Goal: Information Seeking & Learning: Learn about a topic

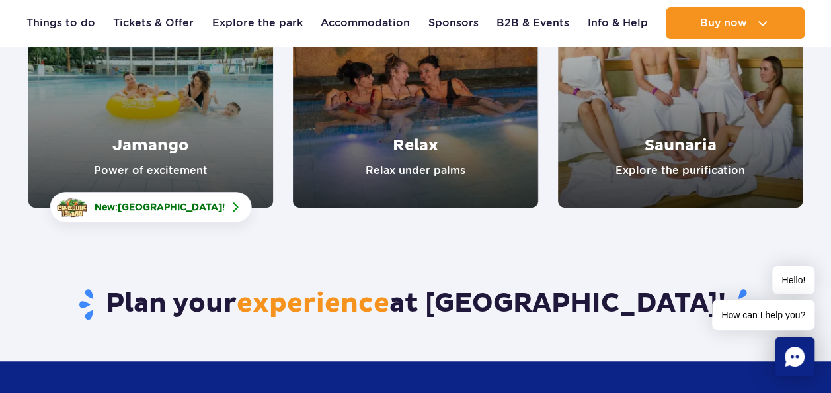
scroll to position [198, 0]
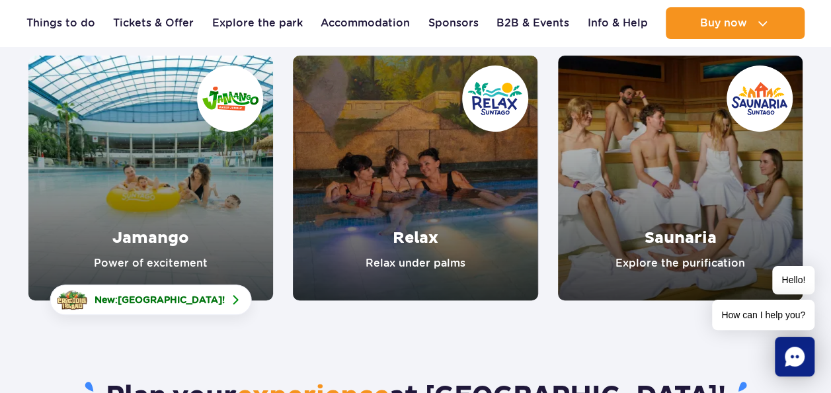
click at [440, 224] on link "Relax" at bounding box center [415, 178] width 245 height 245
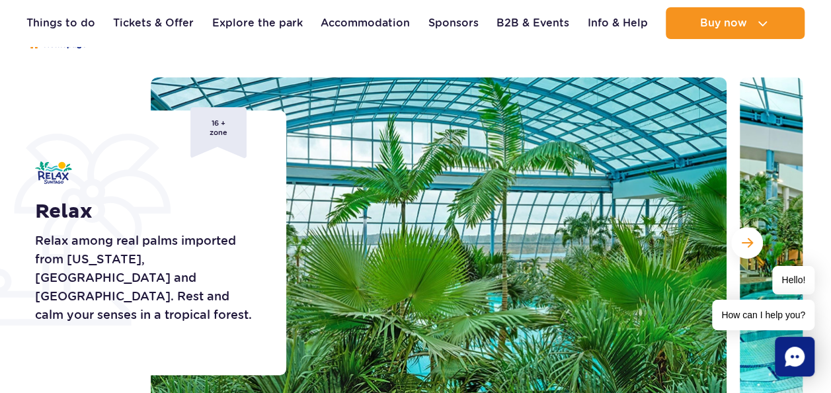
scroll to position [132, 0]
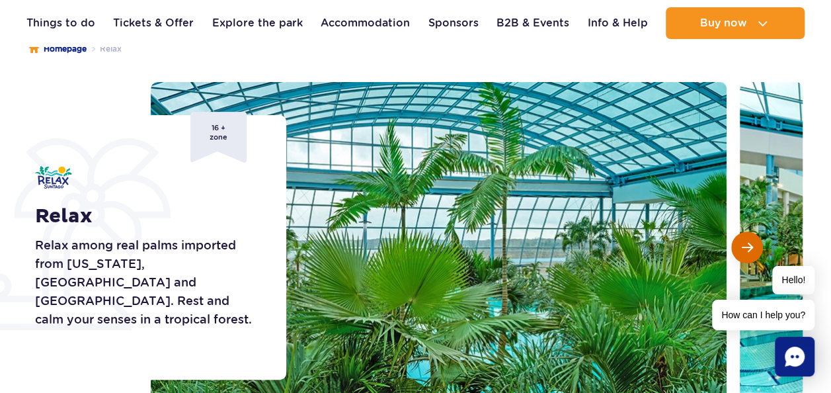
click at [746, 246] on span "Next slide" at bounding box center [747, 247] width 11 height 12
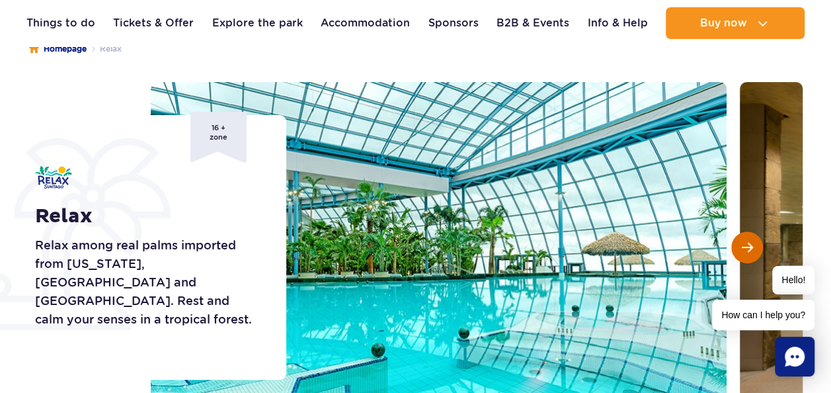
click at [746, 246] on span "Next slide" at bounding box center [747, 247] width 11 height 12
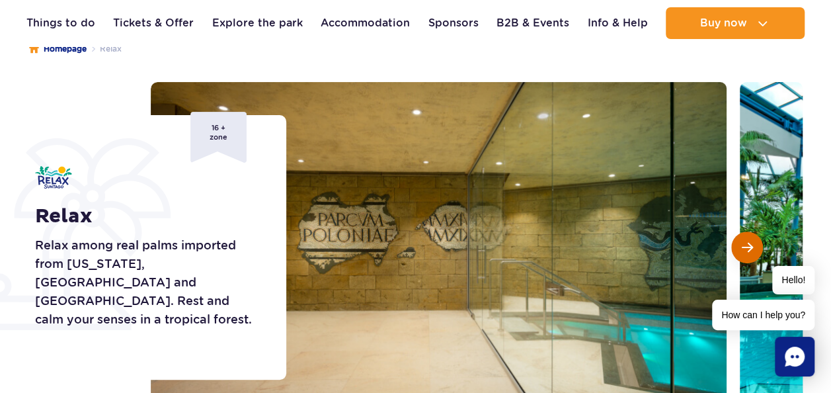
click at [743, 249] on span "Next slide" at bounding box center [747, 247] width 11 height 12
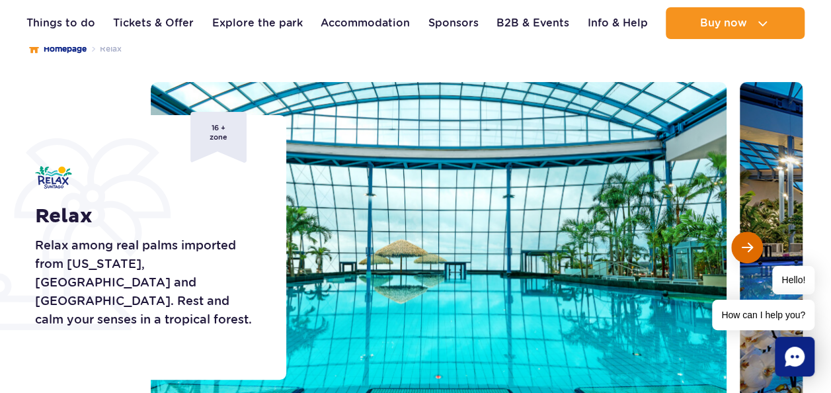
click at [743, 249] on span "Next slide" at bounding box center [747, 247] width 11 height 12
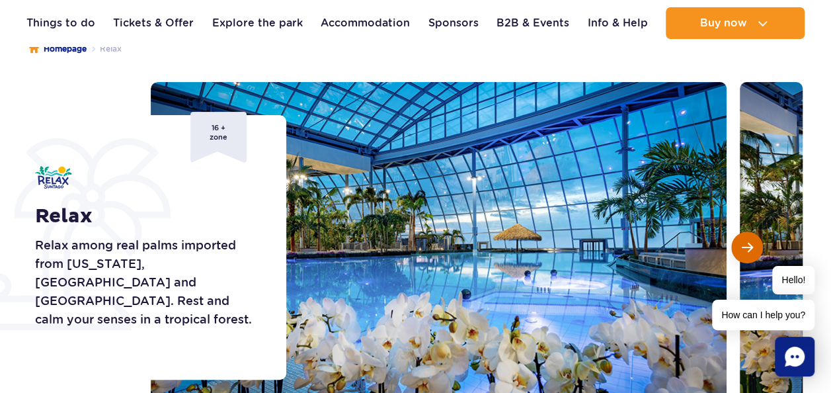
click at [743, 250] on span "Next slide" at bounding box center [747, 247] width 11 height 12
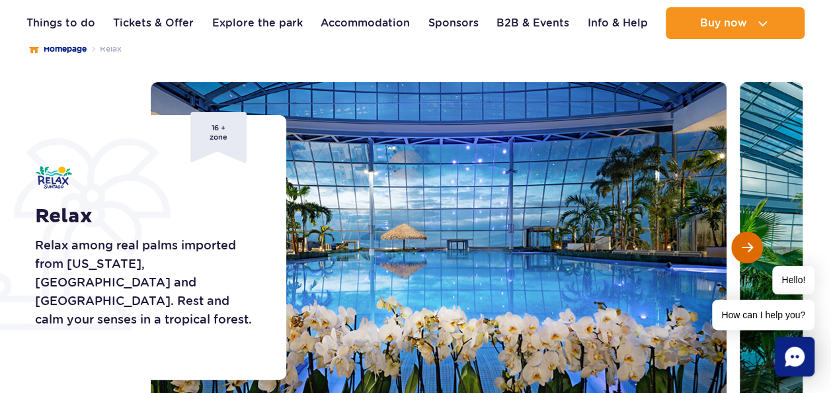
click at [745, 252] on span "Next slide" at bounding box center [747, 247] width 11 height 12
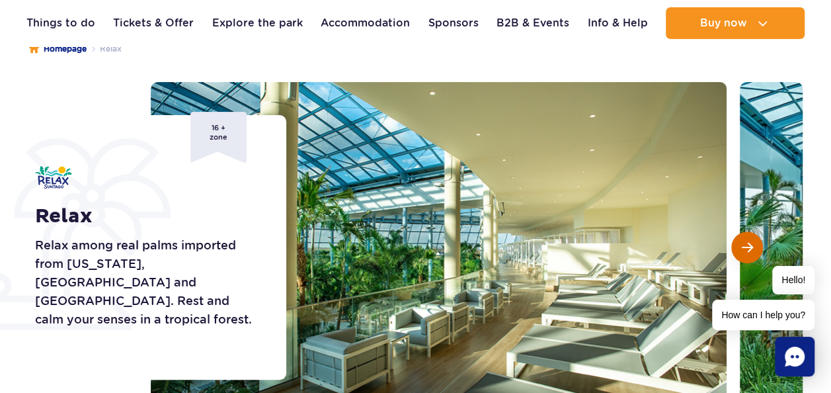
click at [746, 252] on span "Next slide" at bounding box center [747, 247] width 11 height 12
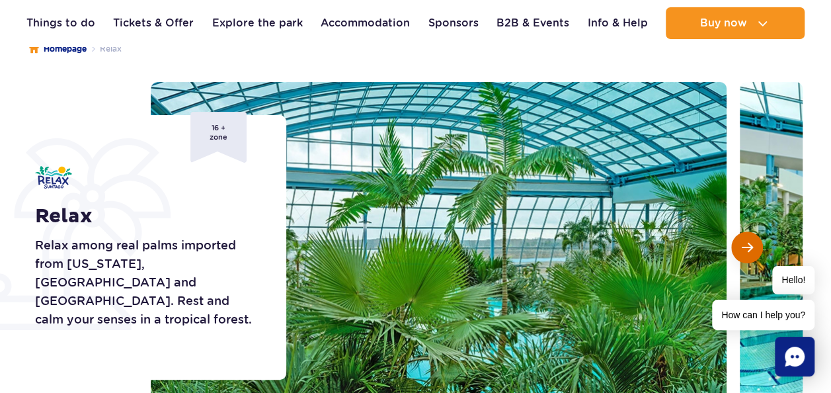
click at [746, 252] on span "Next slide" at bounding box center [747, 247] width 11 height 12
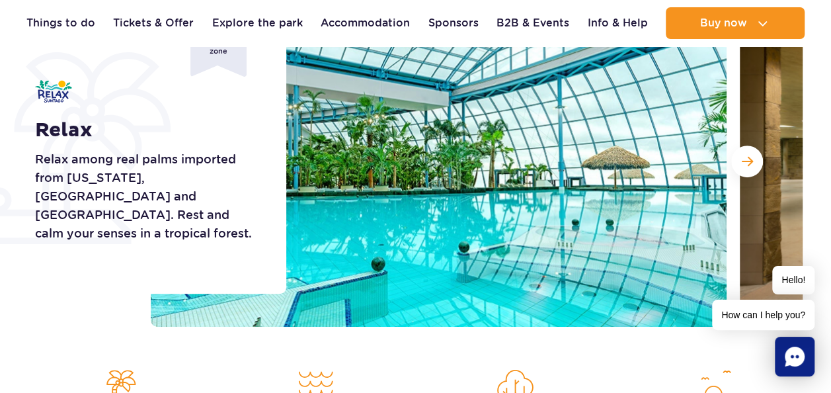
scroll to position [198, 0]
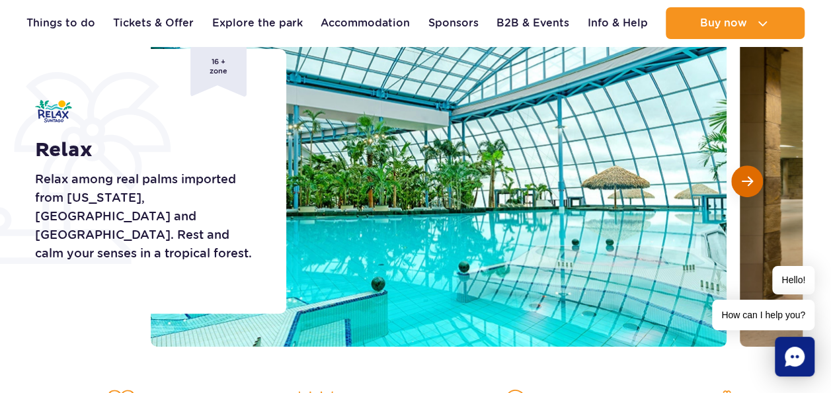
click at [756, 182] on button "Next slide" at bounding box center [747, 181] width 32 height 32
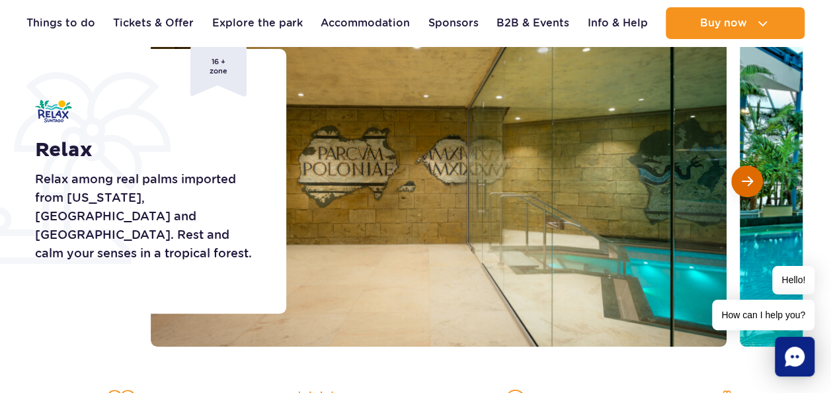
click at [755, 184] on button "Next slide" at bounding box center [747, 181] width 32 height 32
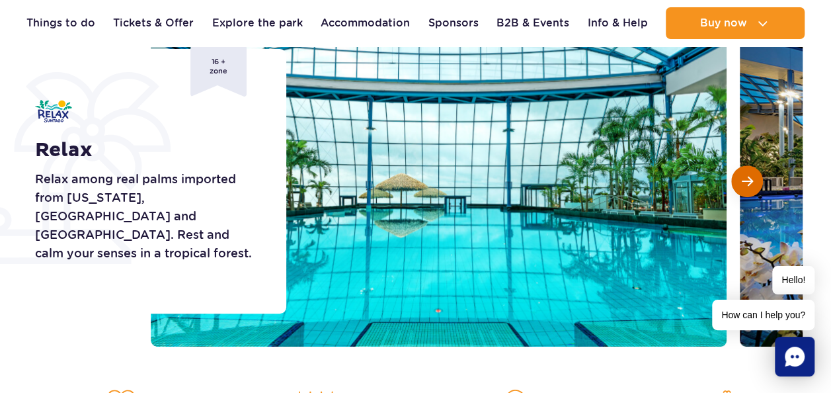
click at [755, 184] on button "Next slide" at bounding box center [747, 181] width 32 height 32
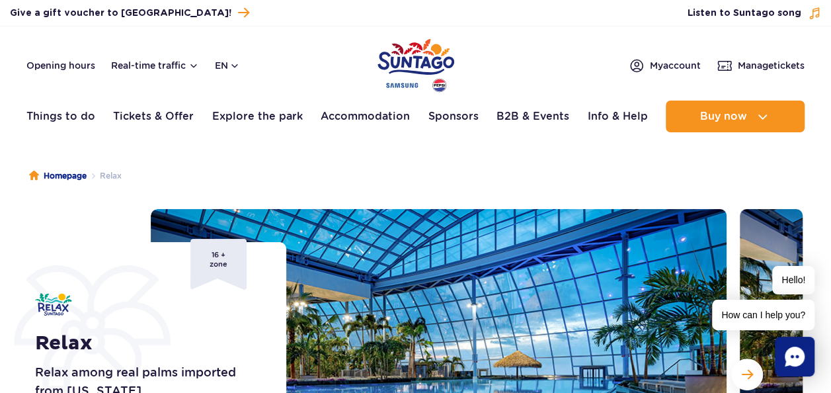
scroll to position [0, 0]
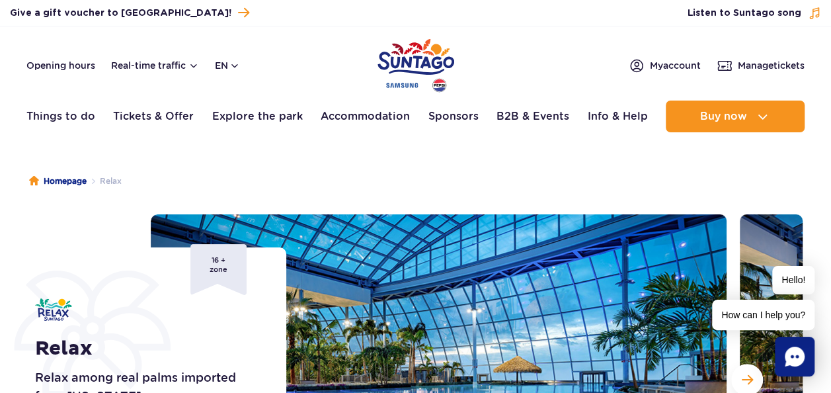
click at [21, 74] on header "Opening hours Real-time traffic en PL EN UA My account Manage tickets Real-time…" at bounding box center [415, 82] width 831 height 113
